Goal: Complete application form

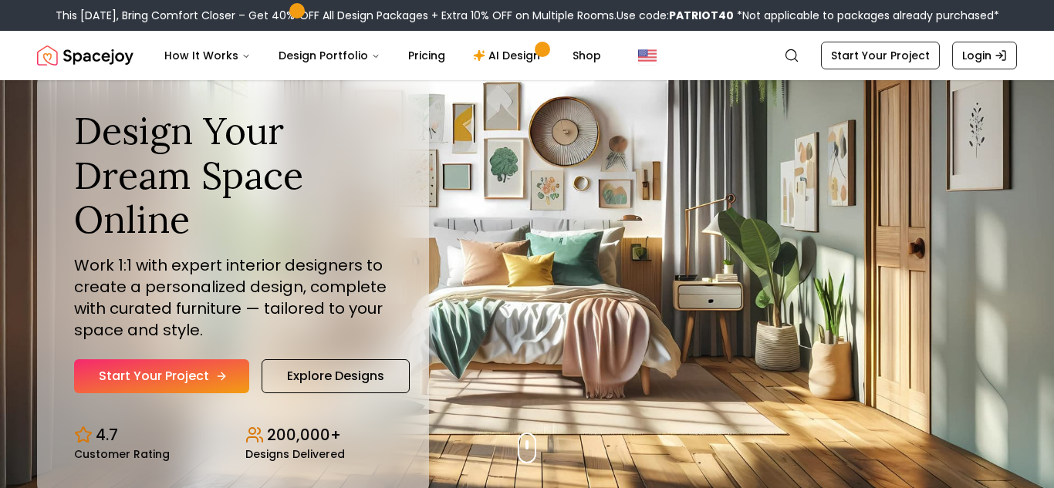
click at [209, 380] on link "Start Your Project" at bounding box center [161, 376] width 175 height 34
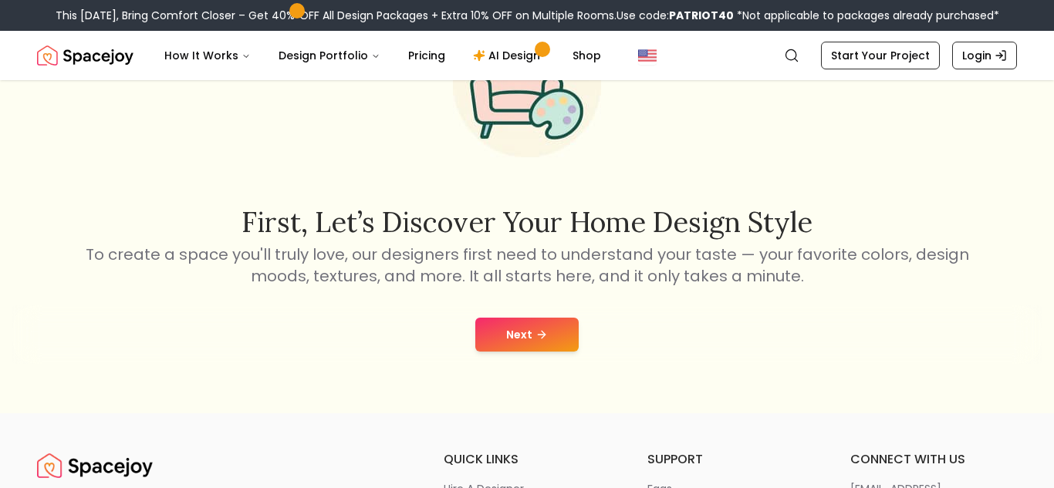
scroll to position [240, 0]
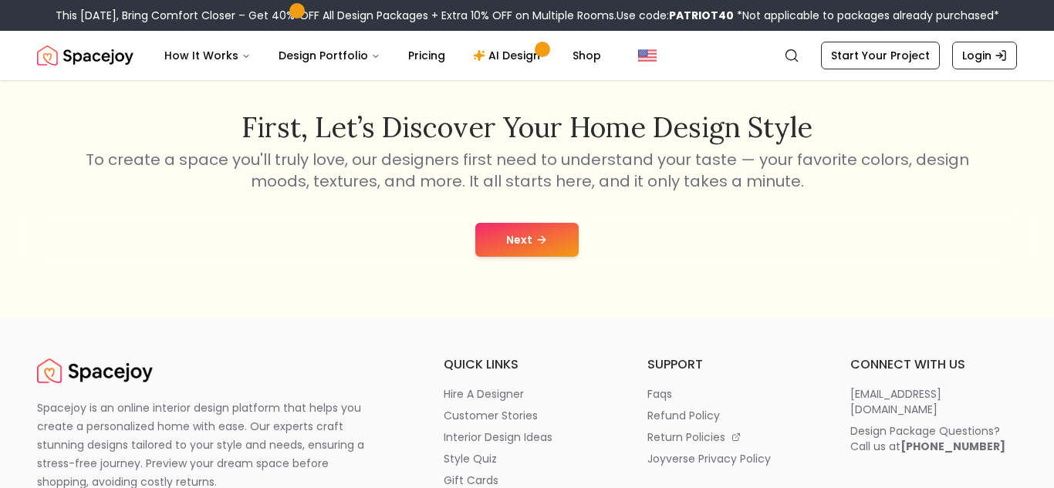
click at [558, 235] on button "Next" at bounding box center [526, 240] width 103 height 34
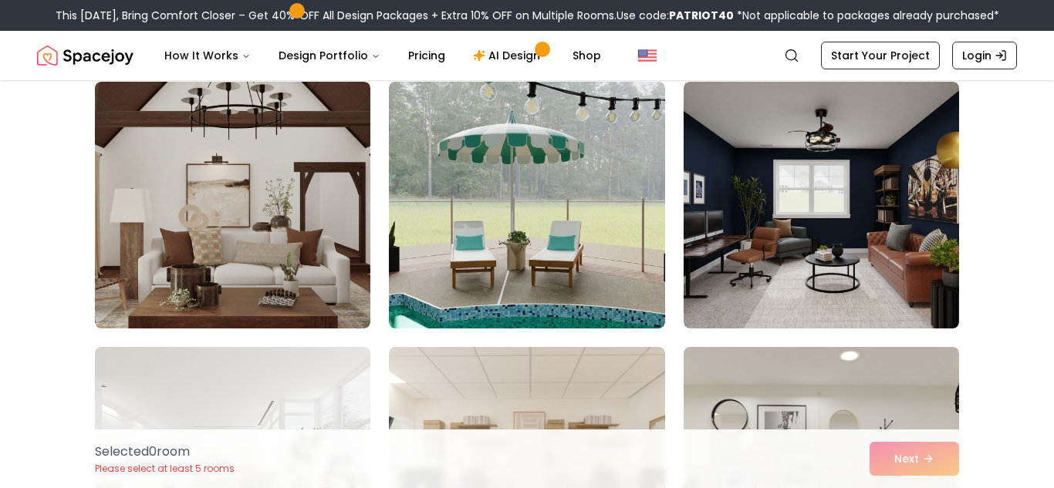
scroll to position [1434, 0]
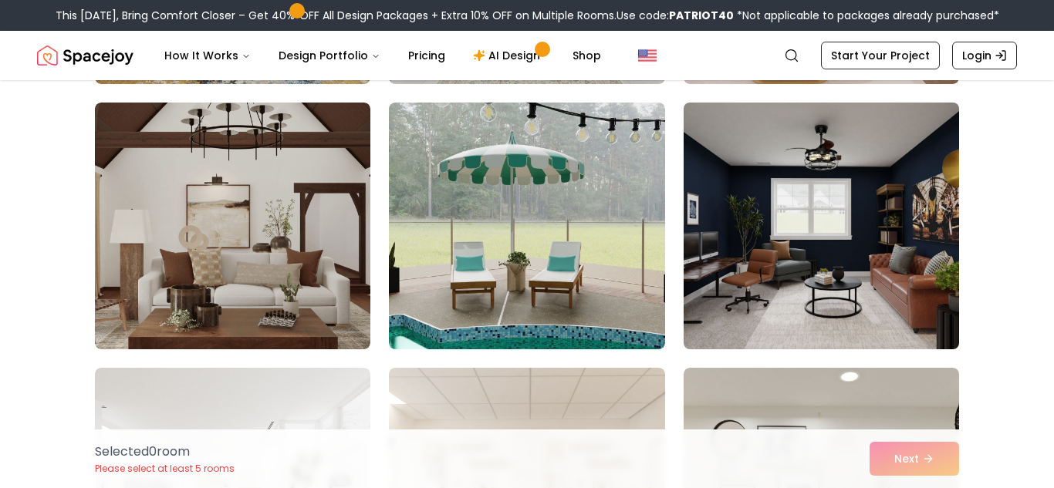
click at [806, 238] on img at bounding box center [820, 225] width 289 height 259
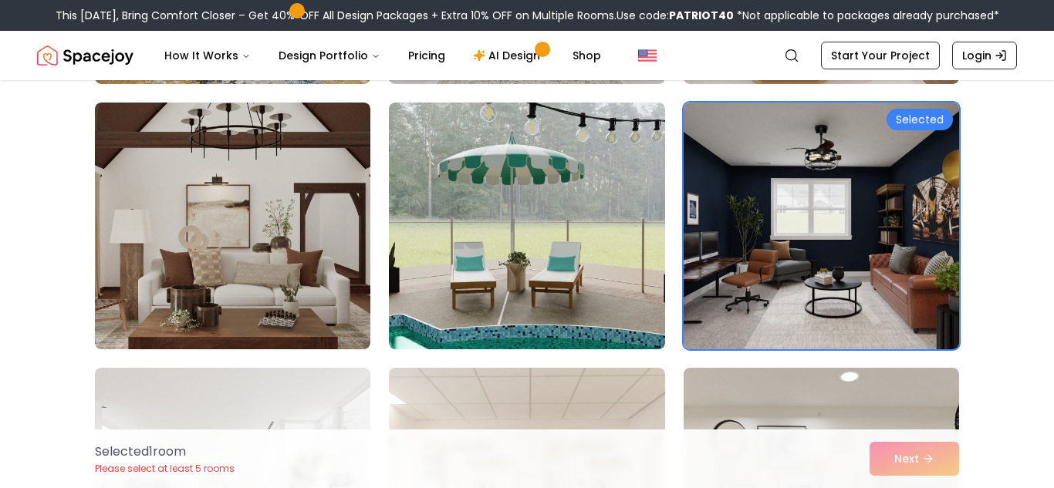
click at [888, 201] on img at bounding box center [820, 225] width 289 height 259
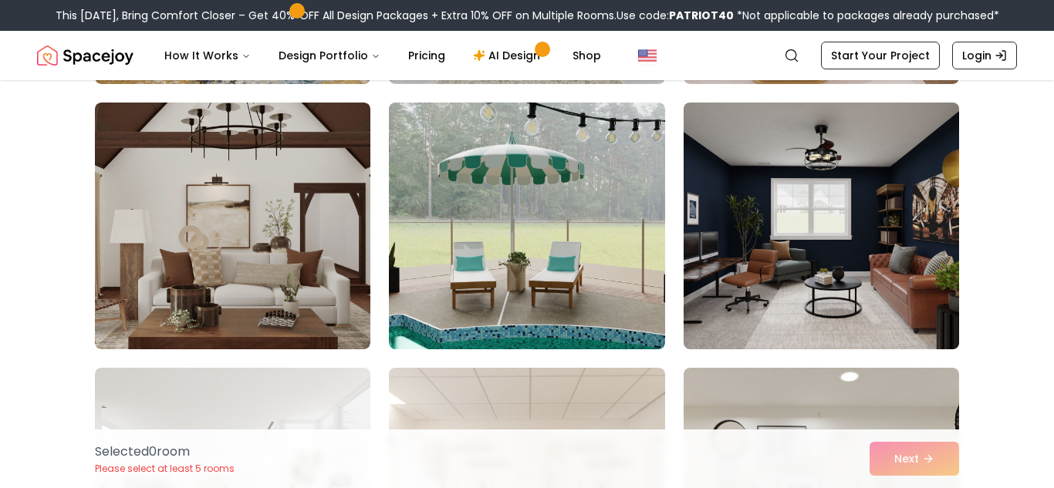
click at [888, 201] on img at bounding box center [820, 225] width 289 height 259
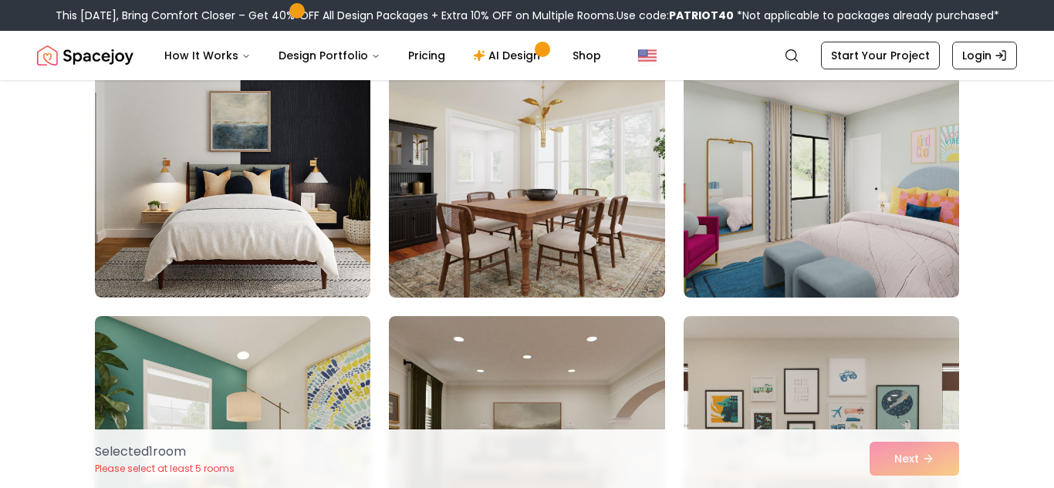
scroll to position [3363, 0]
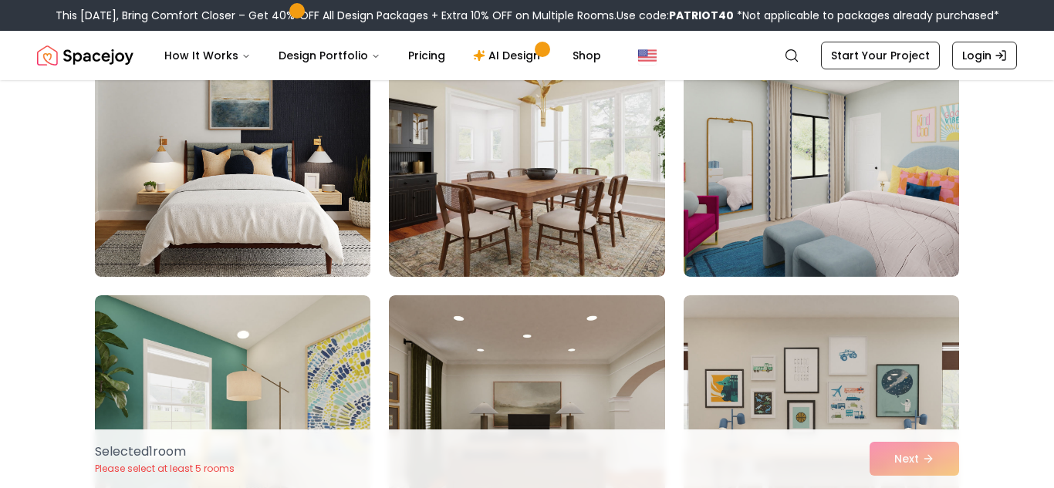
click at [362, 242] on img at bounding box center [232, 153] width 289 height 259
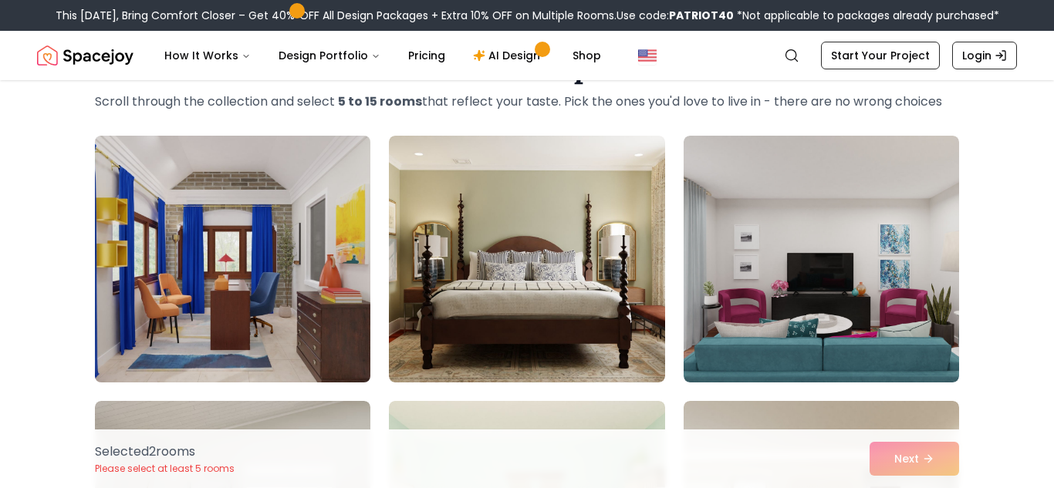
scroll to position [68, 0]
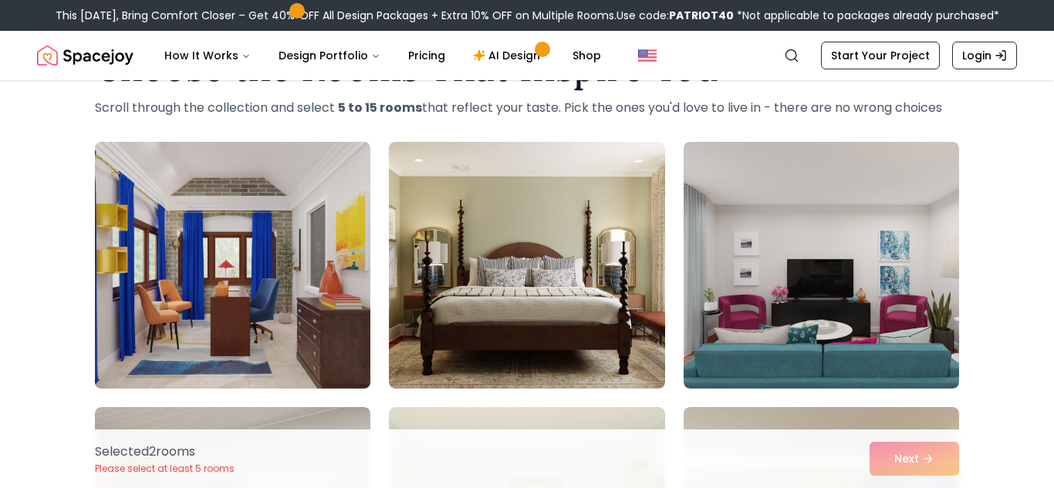
click at [277, 244] on img at bounding box center [232, 265] width 289 height 259
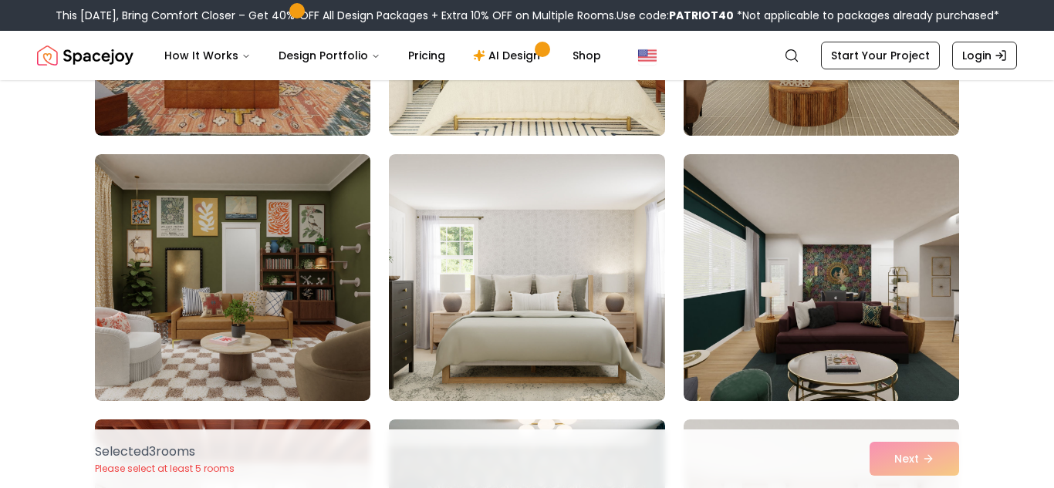
scroll to position [607, 0]
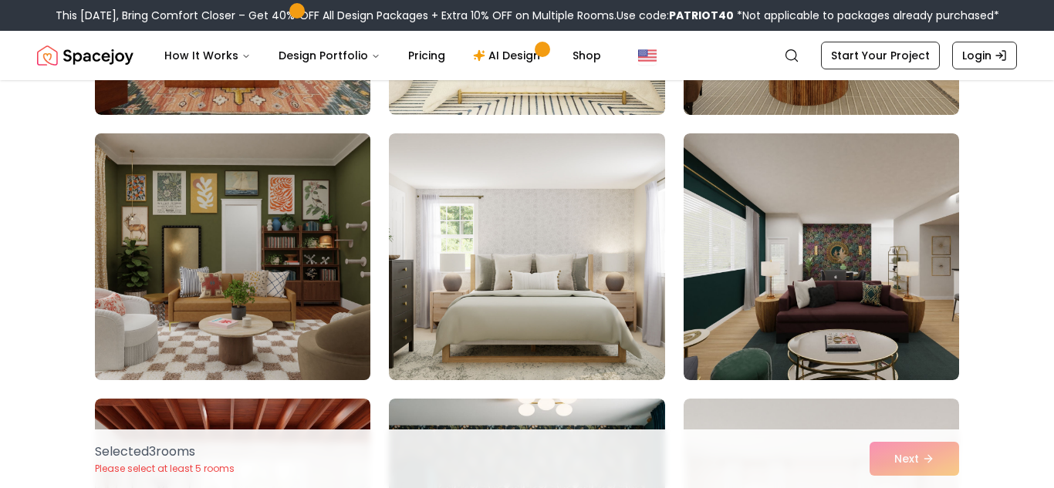
click at [288, 308] on img at bounding box center [232, 256] width 289 height 259
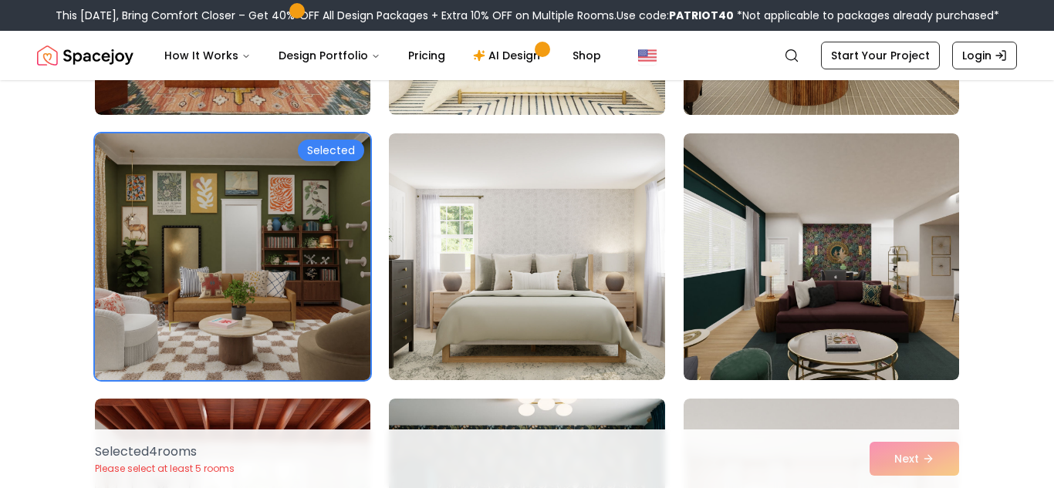
scroll to position [894, 0]
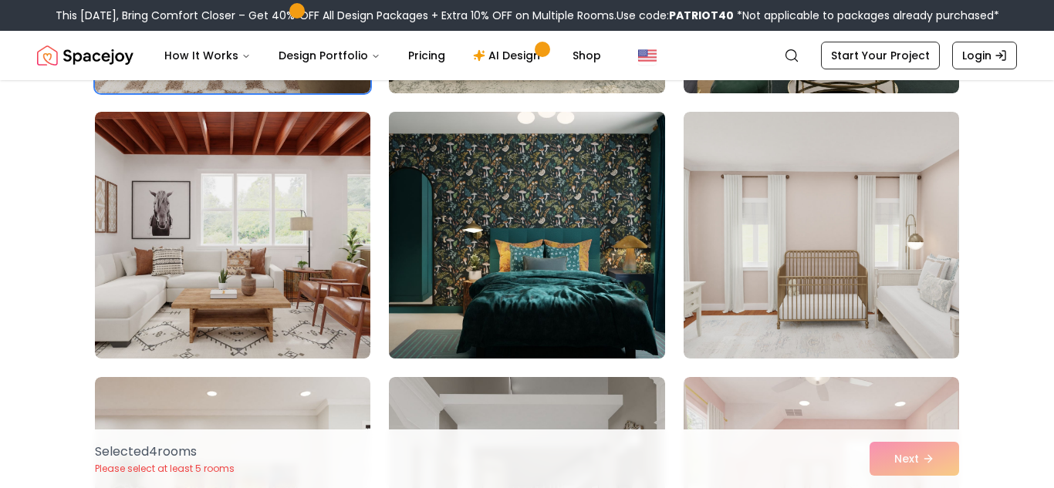
click at [557, 310] on img at bounding box center [526, 235] width 289 height 259
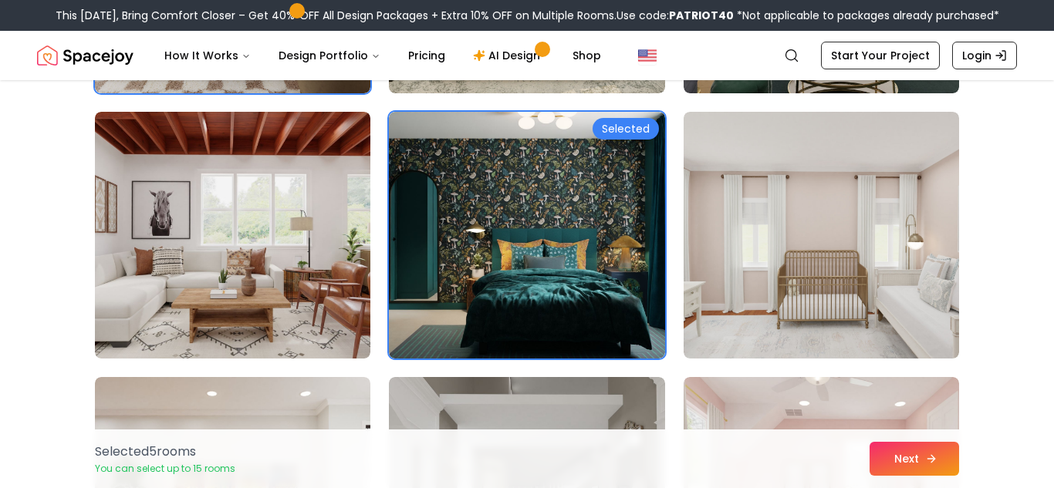
click at [914, 453] on button "Next" at bounding box center [913, 459] width 89 height 34
